Goal: Task Accomplishment & Management: Use online tool/utility

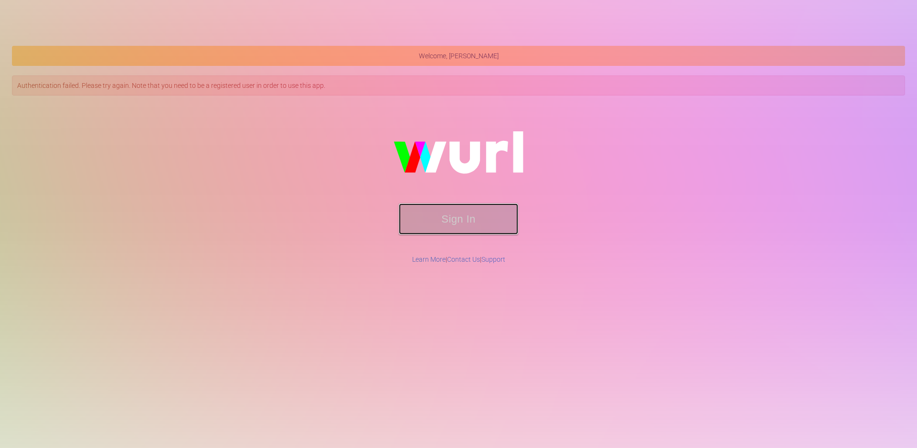
click at [484, 225] on button "Sign In" at bounding box center [458, 219] width 119 height 31
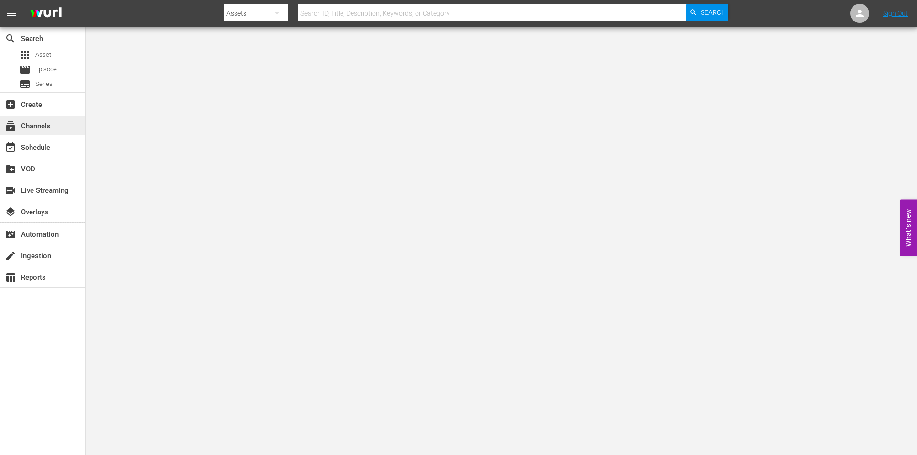
click at [48, 123] on div "subscriptions Channels" at bounding box center [27, 124] width 54 height 9
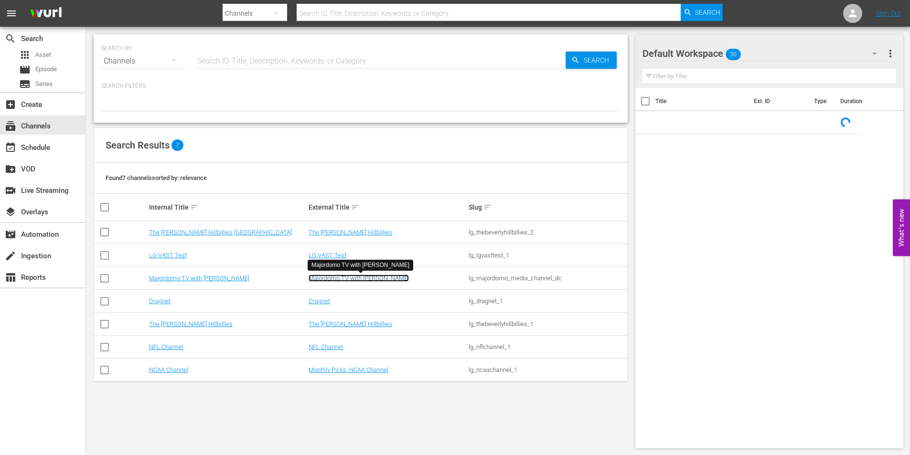
click at [339, 276] on link "Majordomo TV with [PERSON_NAME]" at bounding box center [359, 278] width 100 height 7
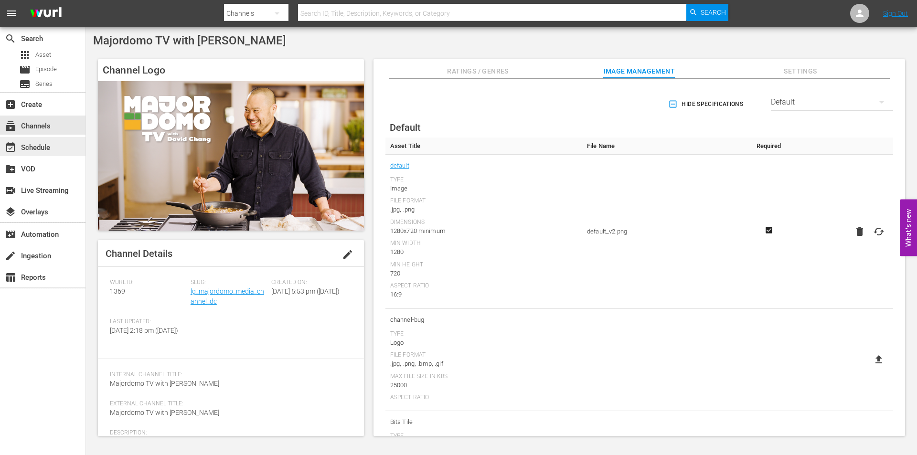
click at [60, 148] on div "event_available Schedule" at bounding box center [43, 146] width 86 height 19
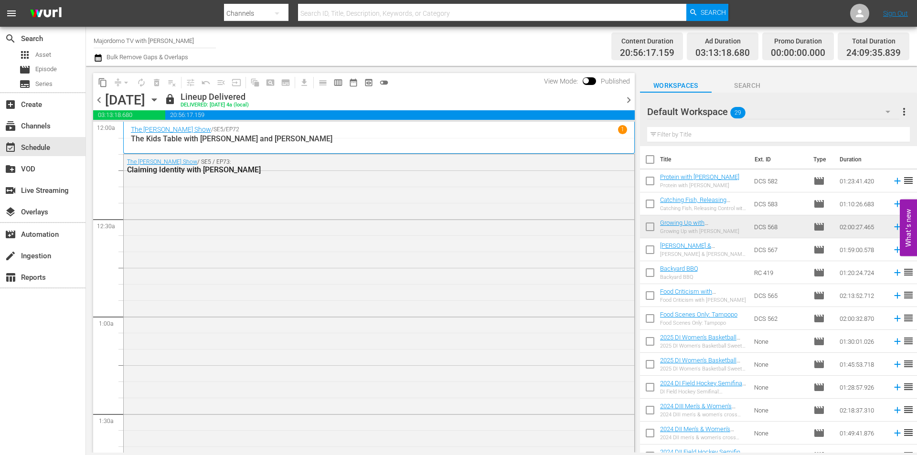
click at [160, 101] on icon "button" at bounding box center [154, 100] width 11 height 11
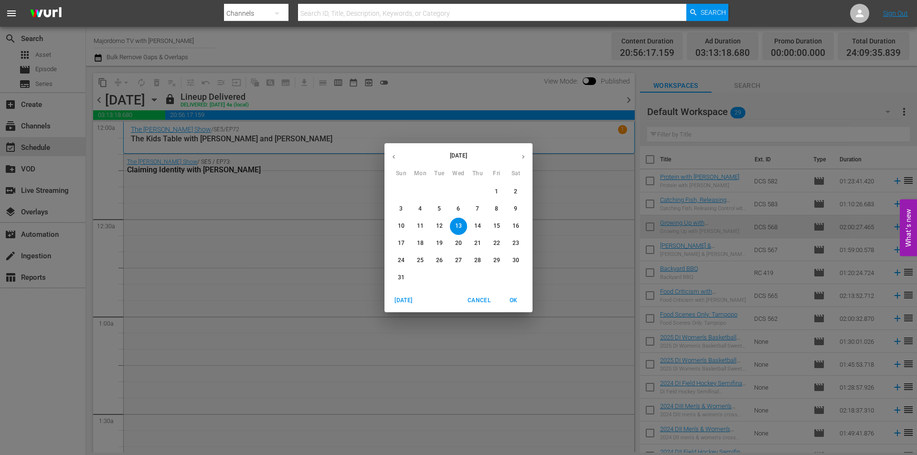
click at [455, 240] on p "20" at bounding box center [458, 243] width 7 height 8
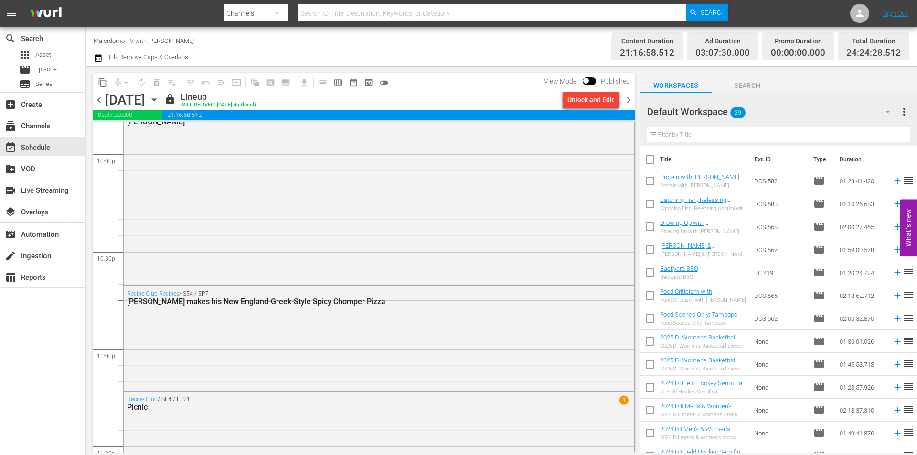
scroll to position [4220, 0]
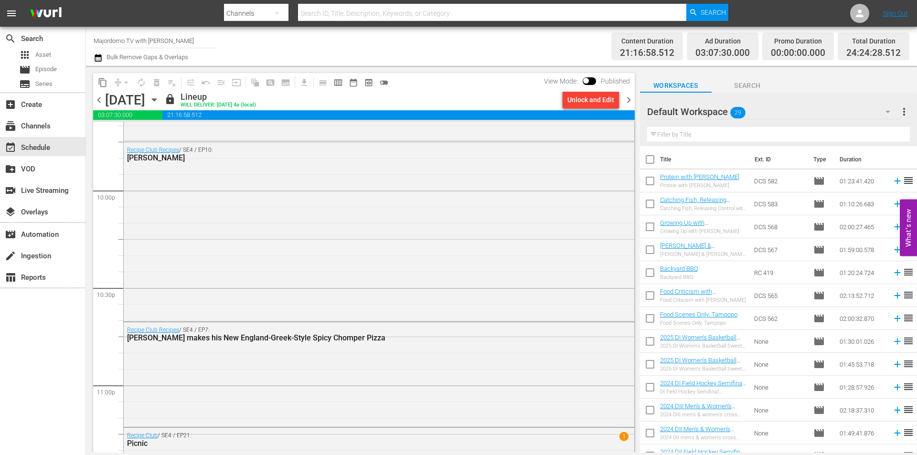
click at [629, 101] on span "chevron_right" at bounding box center [629, 100] width 12 height 12
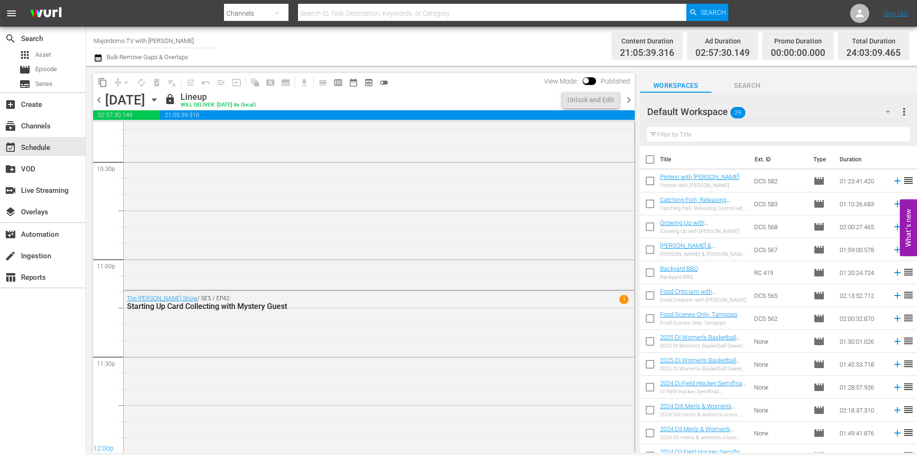
scroll to position [4220, 0]
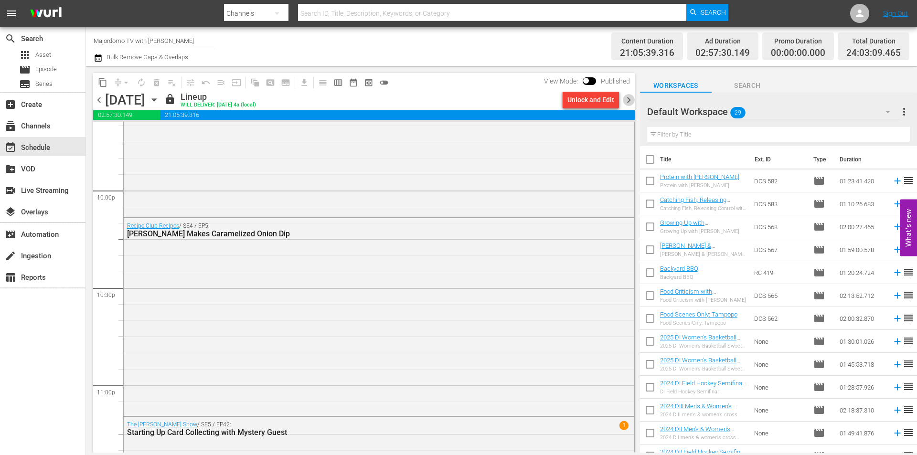
drag, startPoint x: 628, startPoint y: 101, endPoint x: 628, endPoint y: 109, distance: 8.1
click at [628, 105] on span "chevron_right" at bounding box center [629, 100] width 12 height 12
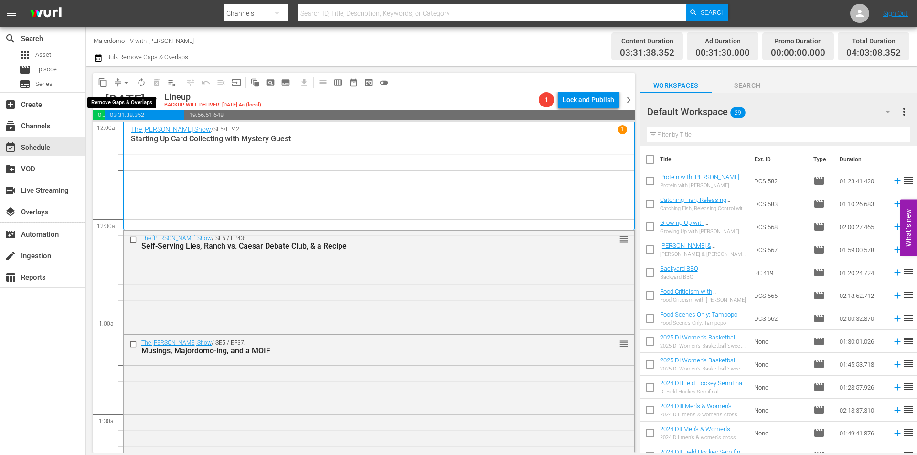
click at [125, 82] on span "arrow_drop_down" at bounding box center [126, 83] width 10 height 10
click at [127, 133] on li "Align to End of Previous Day" at bounding box center [126, 134] width 100 height 16
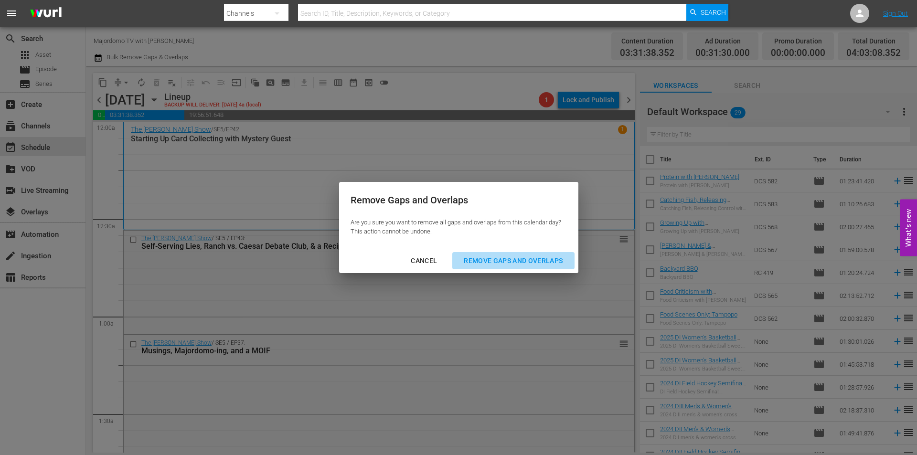
click at [496, 257] on div "Remove Gaps and Overlaps" at bounding box center [513, 261] width 114 height 12
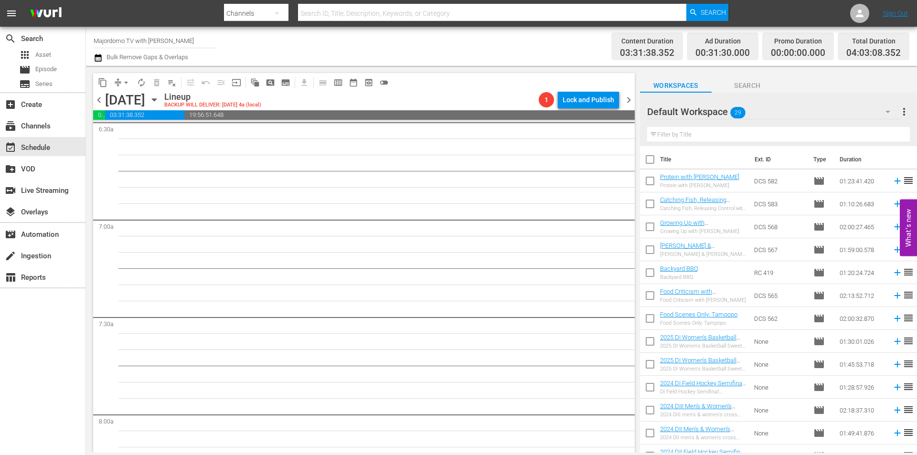
scroll to position [1231, 0]
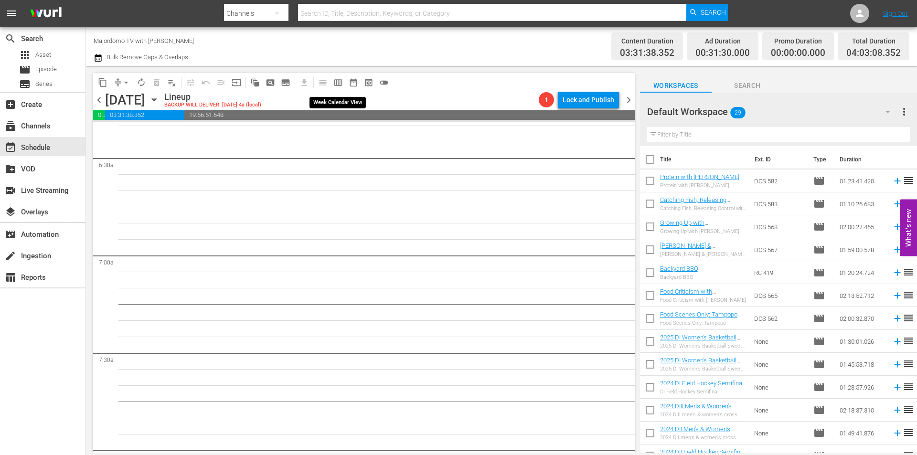
click at [337, 81] on span "calendar_view_week_outlined" at bounding box center [339, 83] width 10 height 10
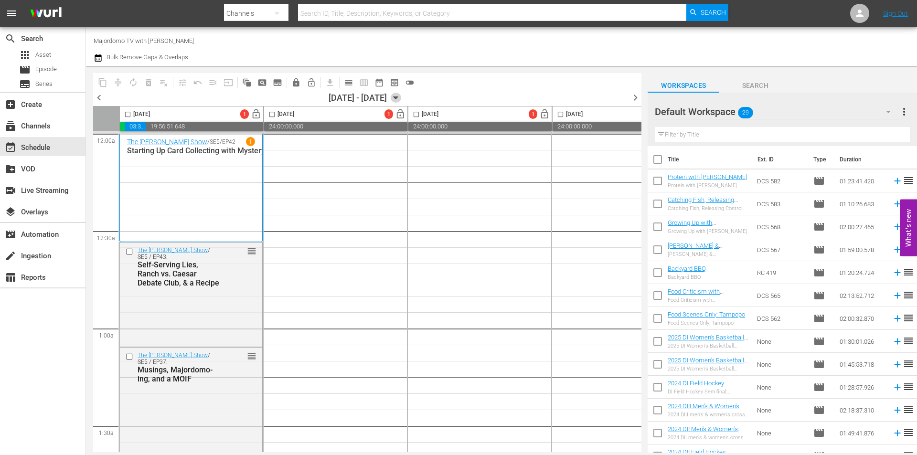
click at [401, 98] on icon "button" at bounding box center [396, 98] width 11 height 11
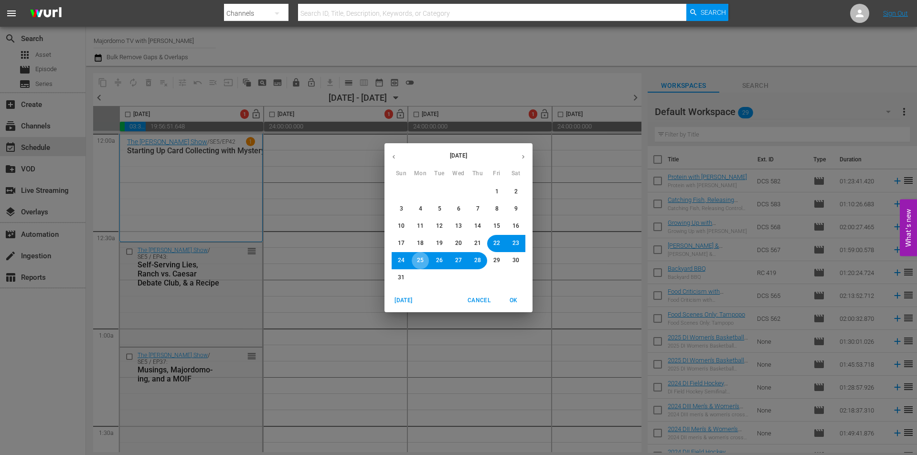
click at [418, 259] on span "25" at bounding box center [420, 261] width 7 height 8
click at [517, 302] on span "OK" at bounding box center [513, 301] width 23 height 10
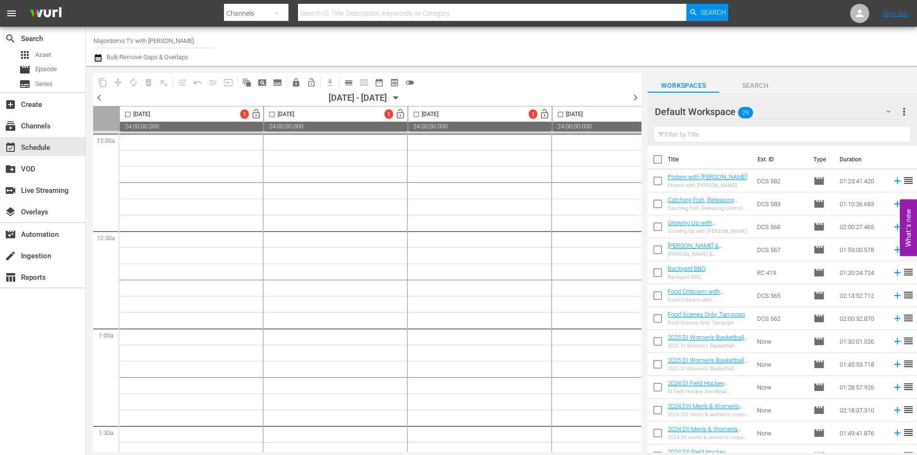
click at [401, 98] on icon "button" at bounding box center [396, 98] width 11 height 11
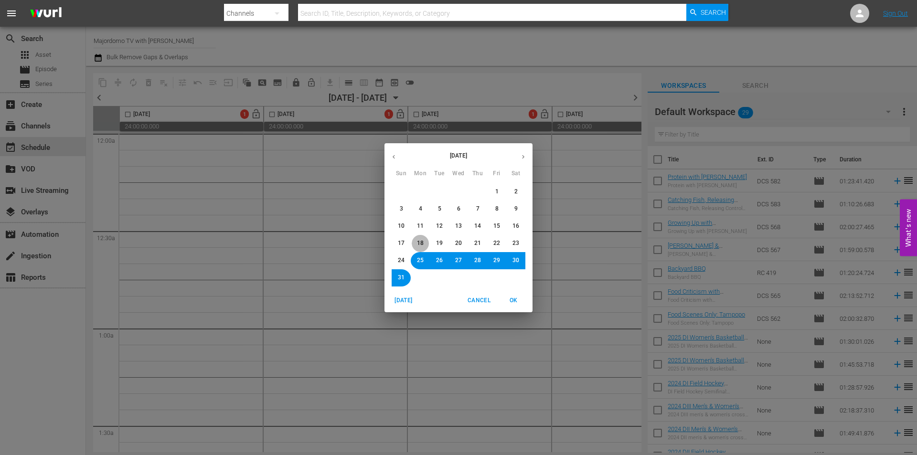
click at [422, 240] on span "18" at bounding box center [420, 243] width 7 height 8
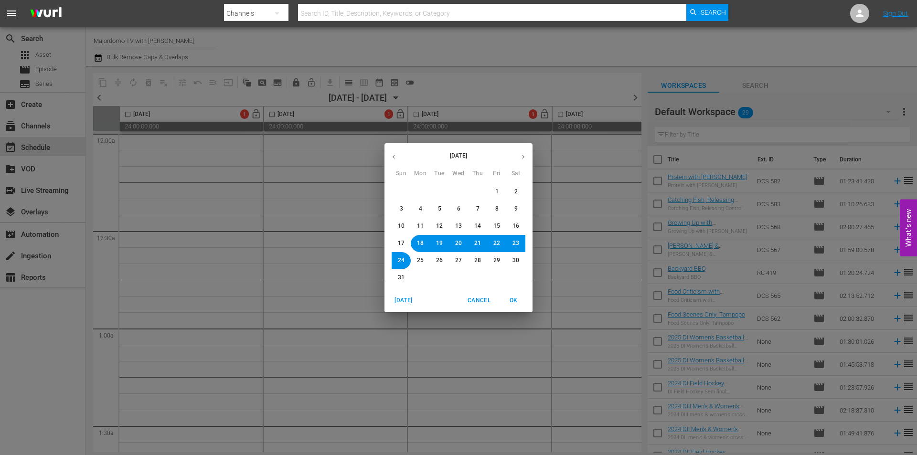
click at [516, 300] on span "OK" at bounding box center [513, 301] width 23 height 10
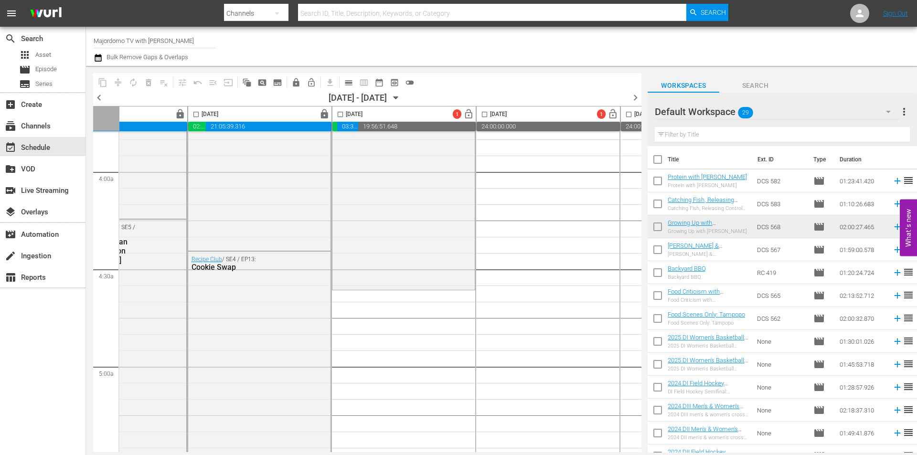
scroll to position [789, 365]
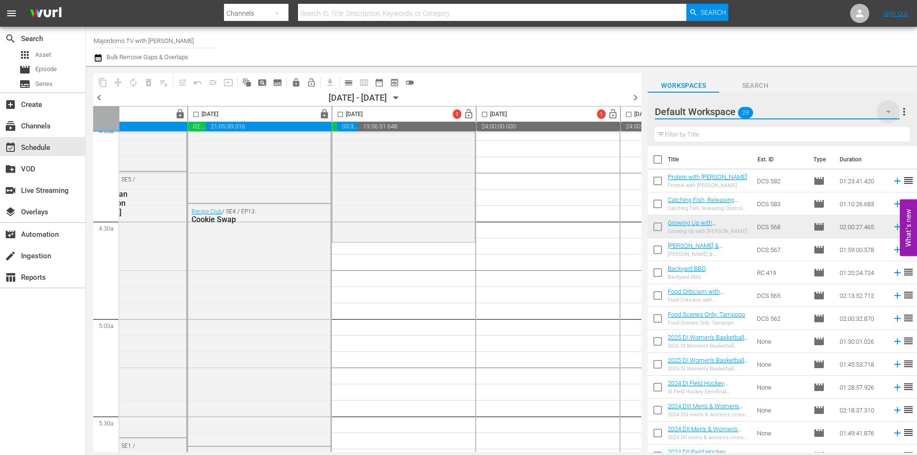
click at [888, 112] on icon "button" at bounding box center [888, 112] width 5 height 2
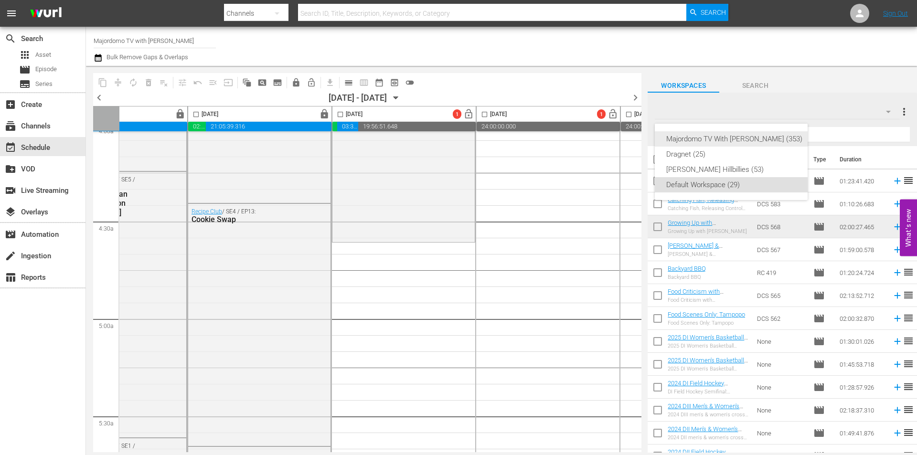
click at [738, 140] on div "Majordomo TV With [PERSON_NAME] (353)" at bounding box center [735, 138] width 136 height 15
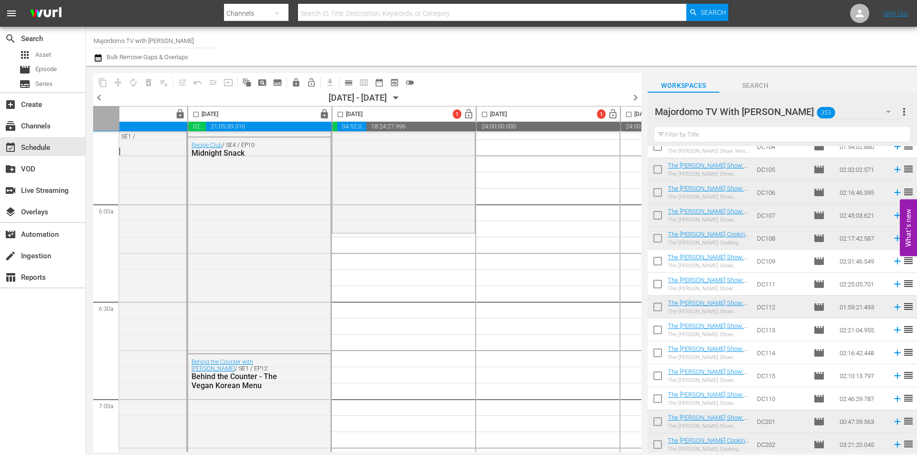
scroll to position [3064, 0]
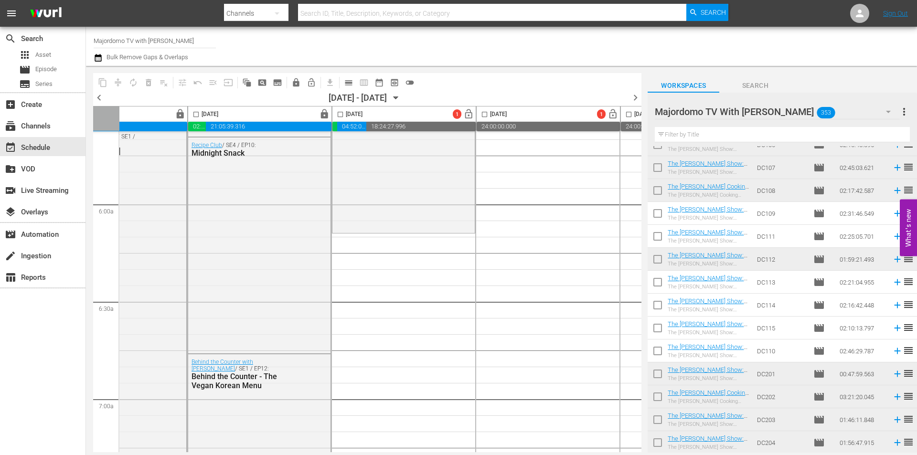
click at [659, 281] on input "checkbox" at bounding box center [658, 284] width 20 height 20
checkbox input "true"
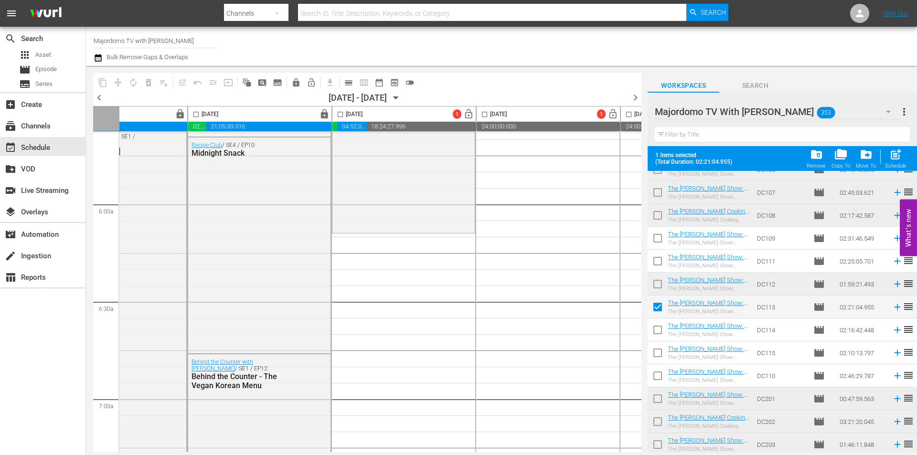
click at [657, 331] on input "checkbox" at bounding box center [658, 332] width 20 height 20
checkbox input "true"
click at [659, 356] on input "checkbox" at bounding box center [658, 355] width 20 height 20
checkbox input "true"
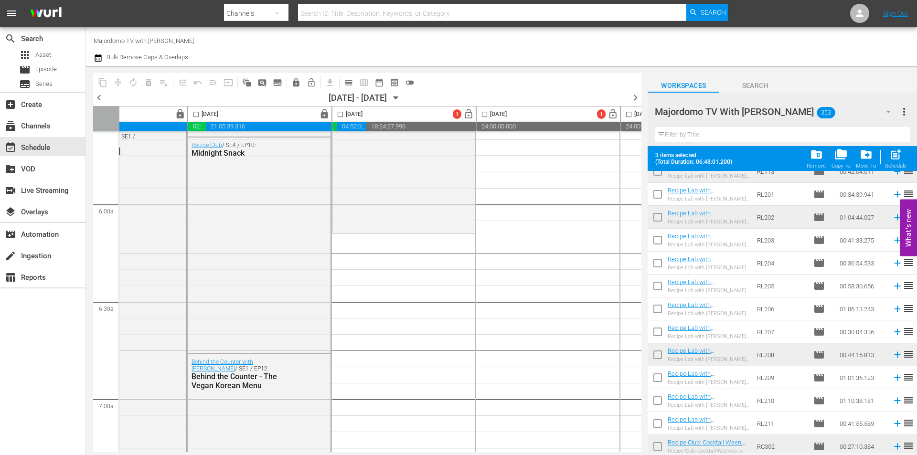
scroll to position [5268, 0]
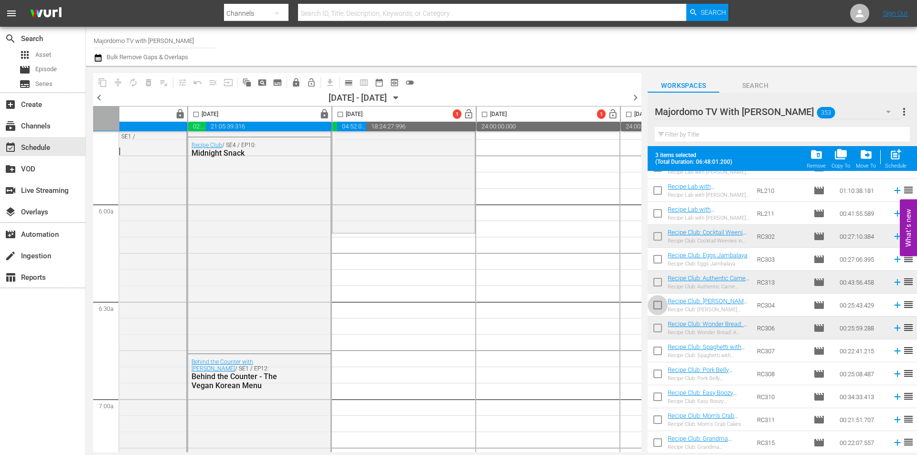
click at [656, 304] on input "checkbox" at bounding box center [658, 307] width 20 height 20
checkbox input "true"
click at [658, 396] on input "checkbox" at bounding box center [658, 399] width 20 height 20
checkbox input "true"
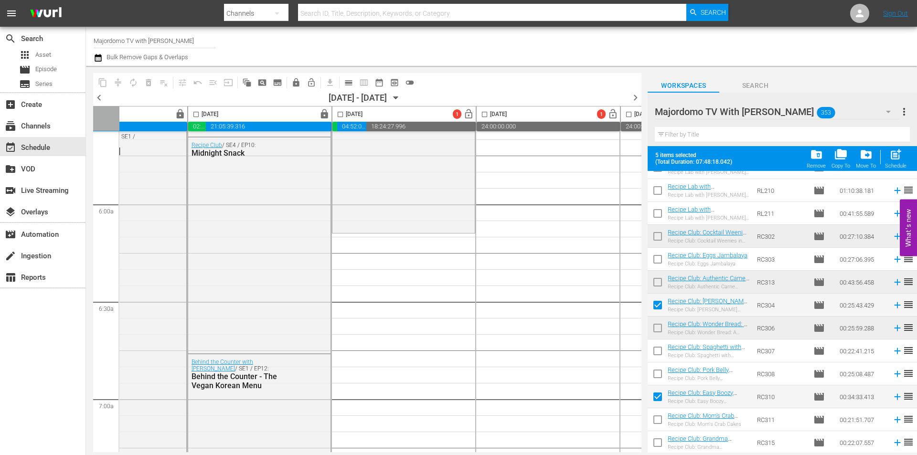
click at [659, 438] on input "checkbox" at bounding box center [658, 445] width 20 height 20
checkbox input "true"
click at [657, 189] on input "checkbox" at bounding box center [658, 193] width 20 height 20
checkbox input "true"
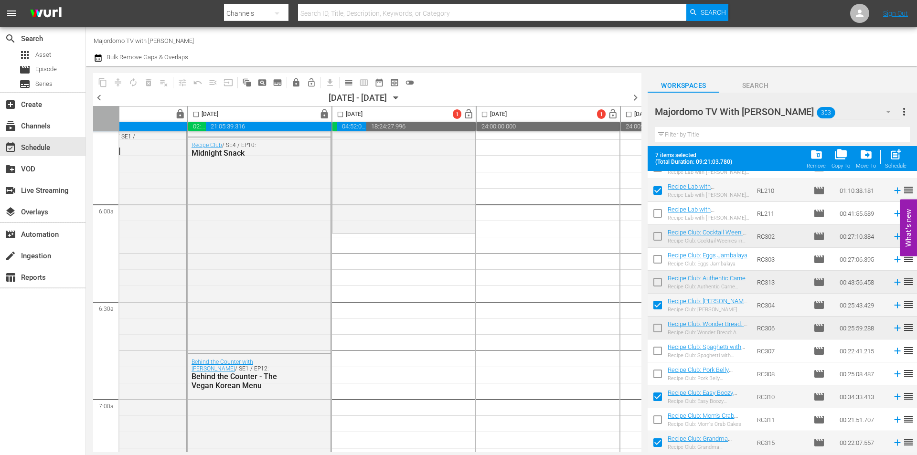
click at [659, 258] on input "checkbox" at bounding box center [658, 261] width 20 height 20
checkbox input "true"
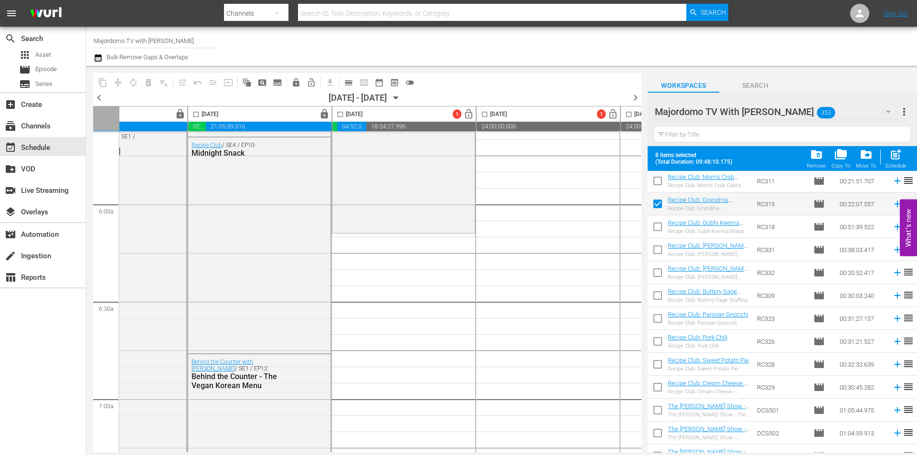
scroll to position [5650, 0]
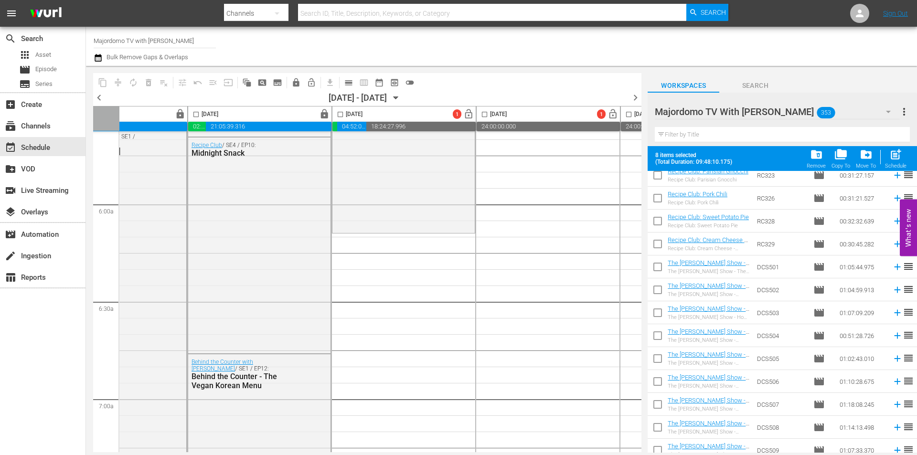
click at [660, 246] on input "checkbox" at bounding box center [658, 246] width 20 height 20
checkbox input "true"
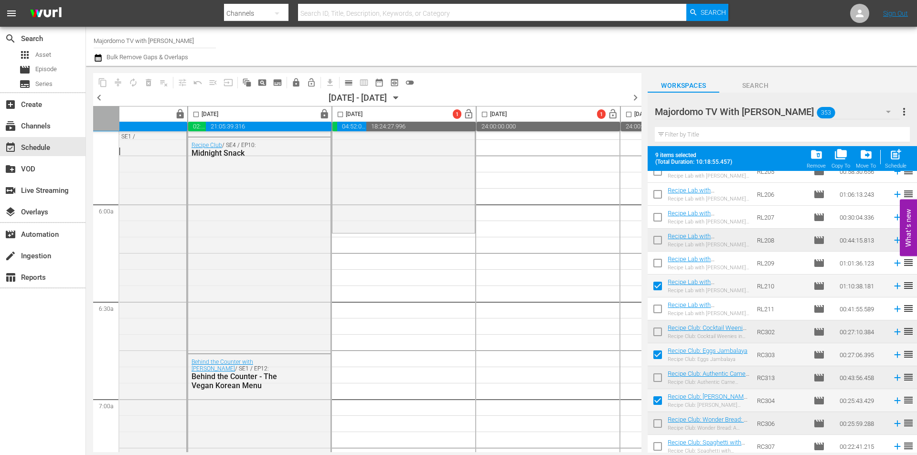
scroll to position [5411, 0]
